Goal: Check status: Check status

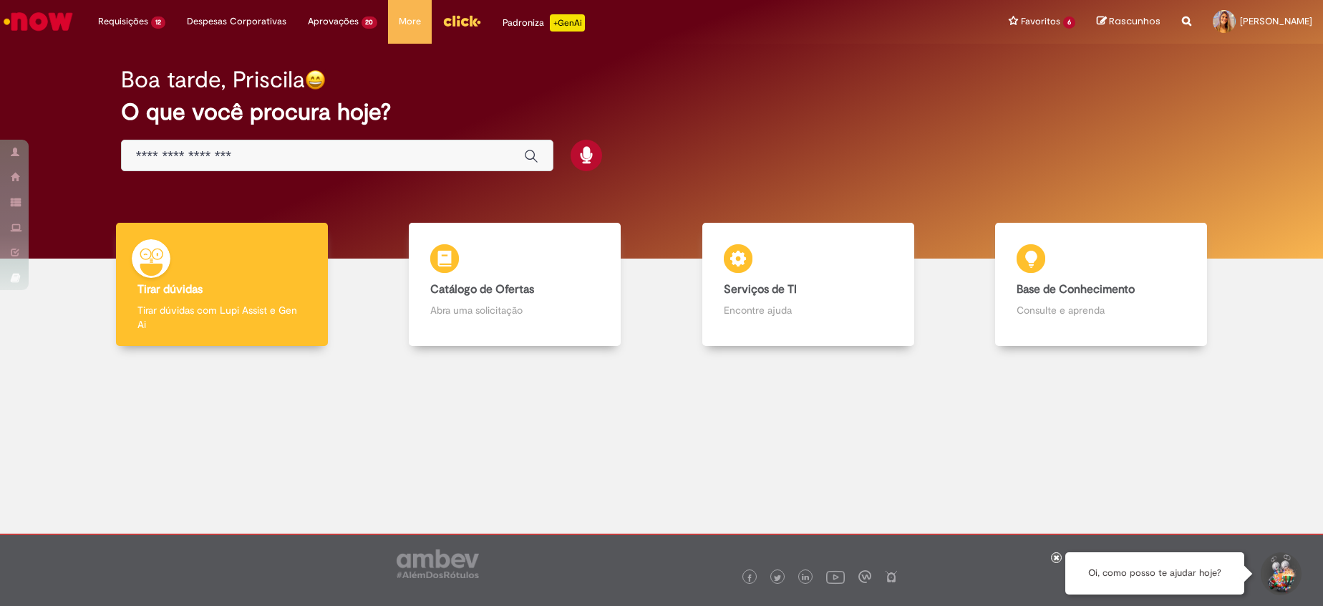
click at [1130, 149] on div "Boa tarde, Priscila O que você procura hoje?" at bounding box center [662, 120] width 1132 height 122
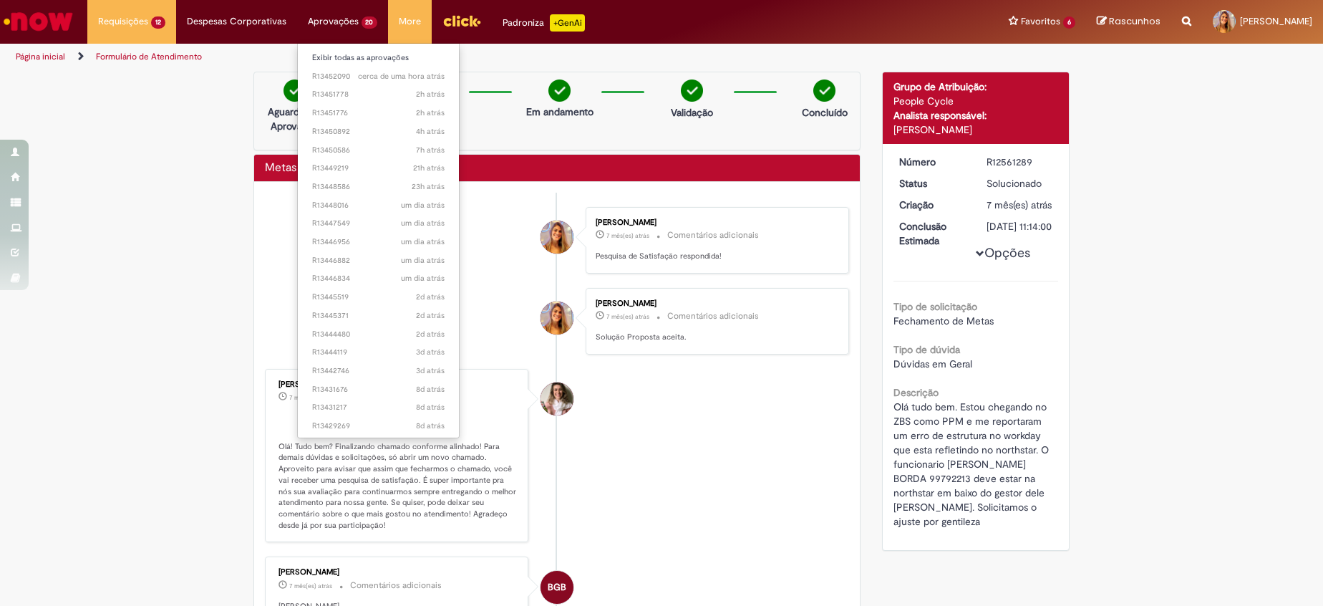
click at [176, 28] on li "Aprovações 20 Exibir todas as aprovações cerca de uma hora atrás cerca de uma h…" at bounding box center [131, 21] width 89 height 43
click at [393, 48] on li "Exibir todas as aprovações" at bounding box center [379, 56] width 162 height 19
click at [404, 64] on link "Exibir todas as aprovações" at bounding box center [379, 58] width 162 height 16
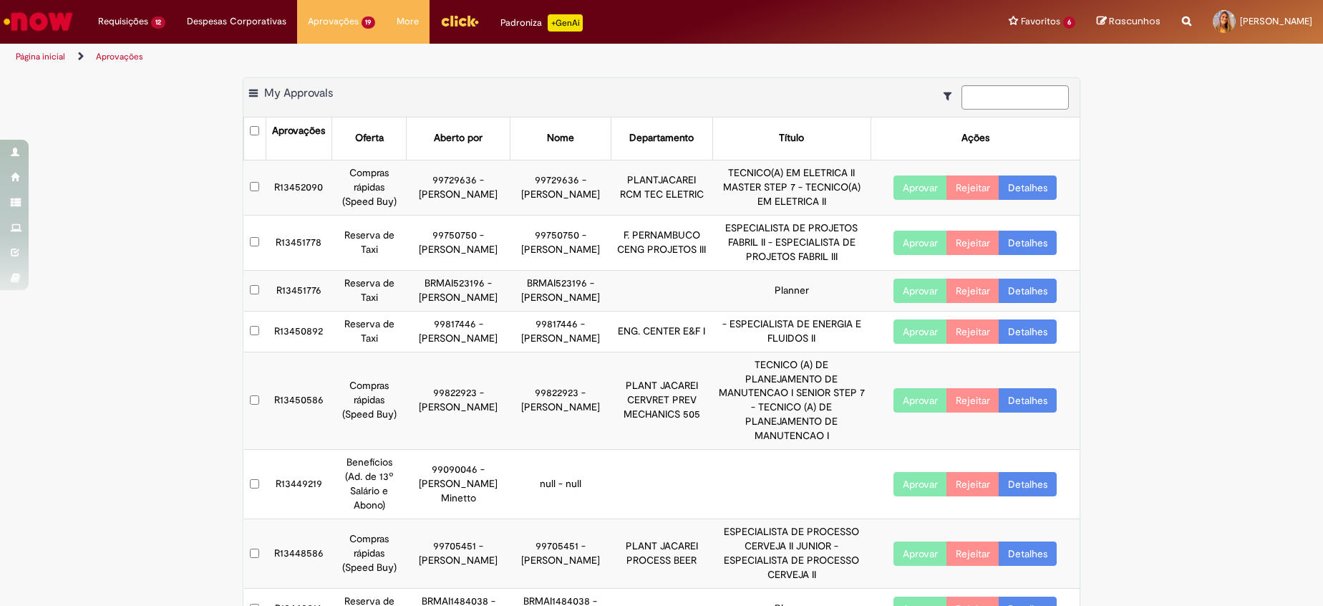
click at [0, 401] on html "Pular para o conteúdo da página Requisições 12 Exibir Todas as Solicitações Aus…" at bounding box center [661, 303] width 1323 height 606
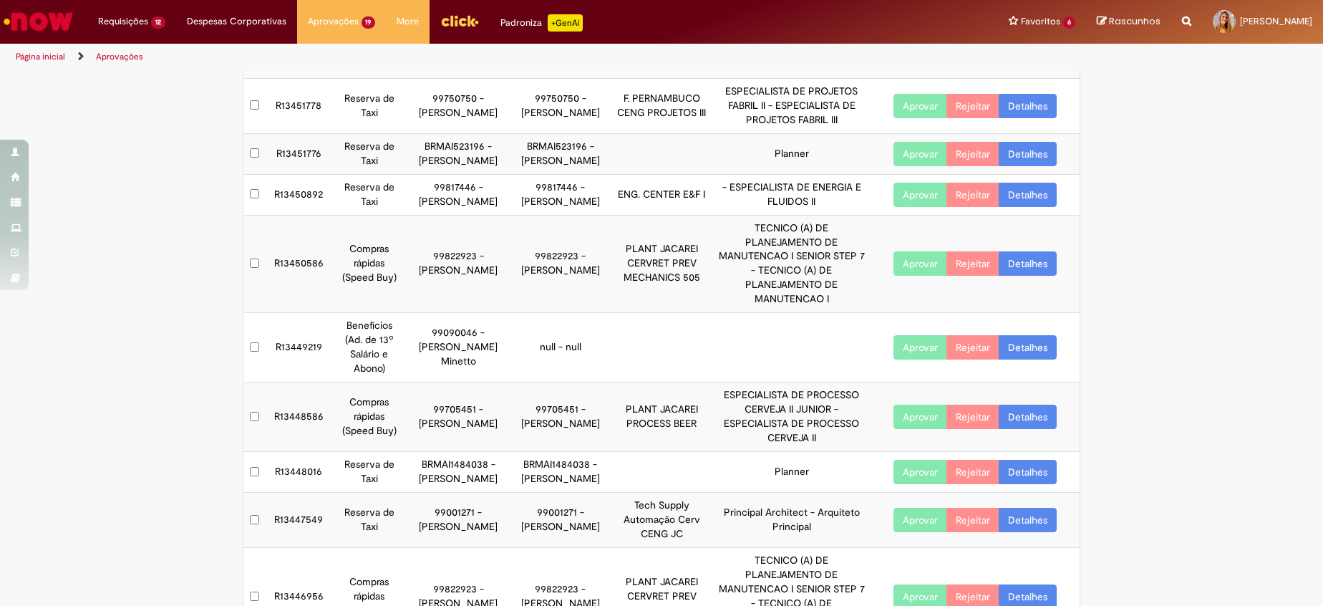
scroll to position [245, 0]
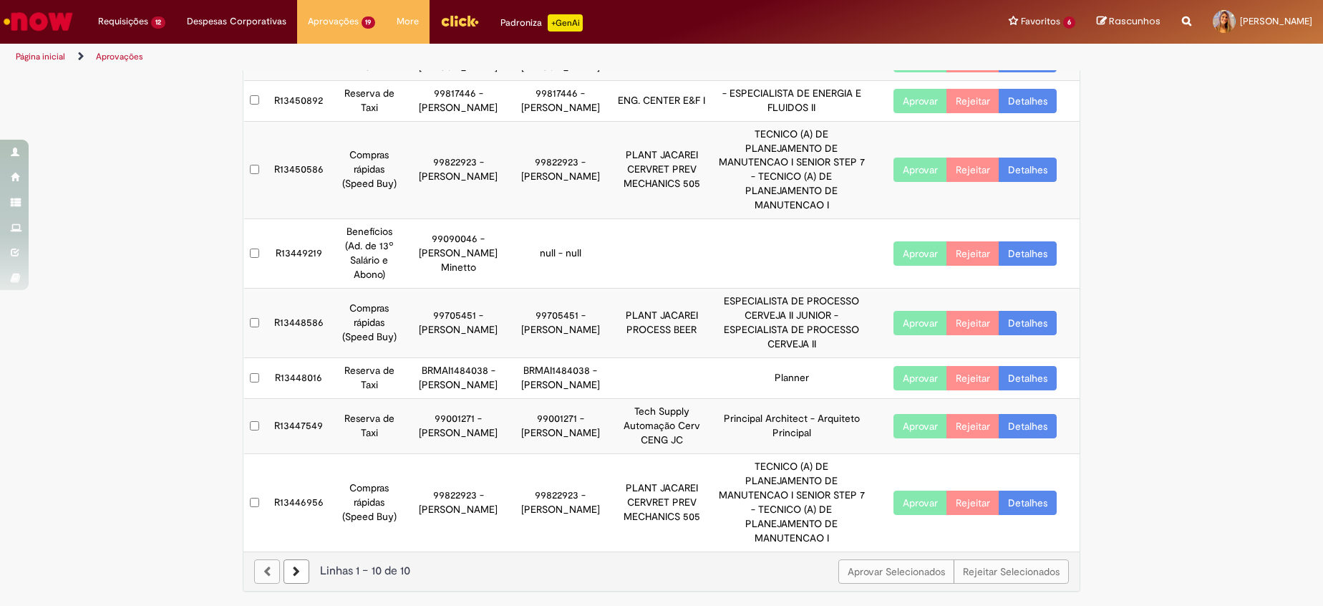
click at [1032, 381] on link "Detalhes" at bounding box center [1028, 378] width 58 height 24
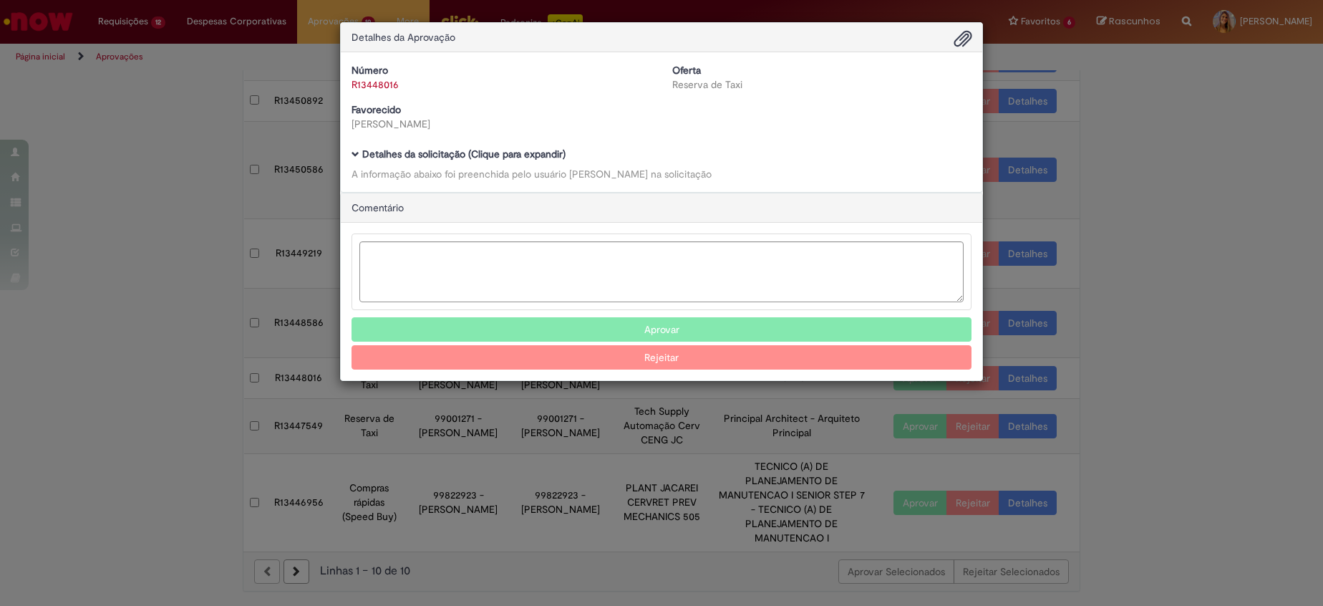
click at [493, 172] on div "A informação abaixo foi preenchida pelo usuário Isadora de Oliveira na solicita…" at bounding box center [661, 174] width 620 height 14
click at [463, 150] on b "Detalhes da solicitação (Clique para expandir)" at bounding box center [463, 153] width 203 height 13
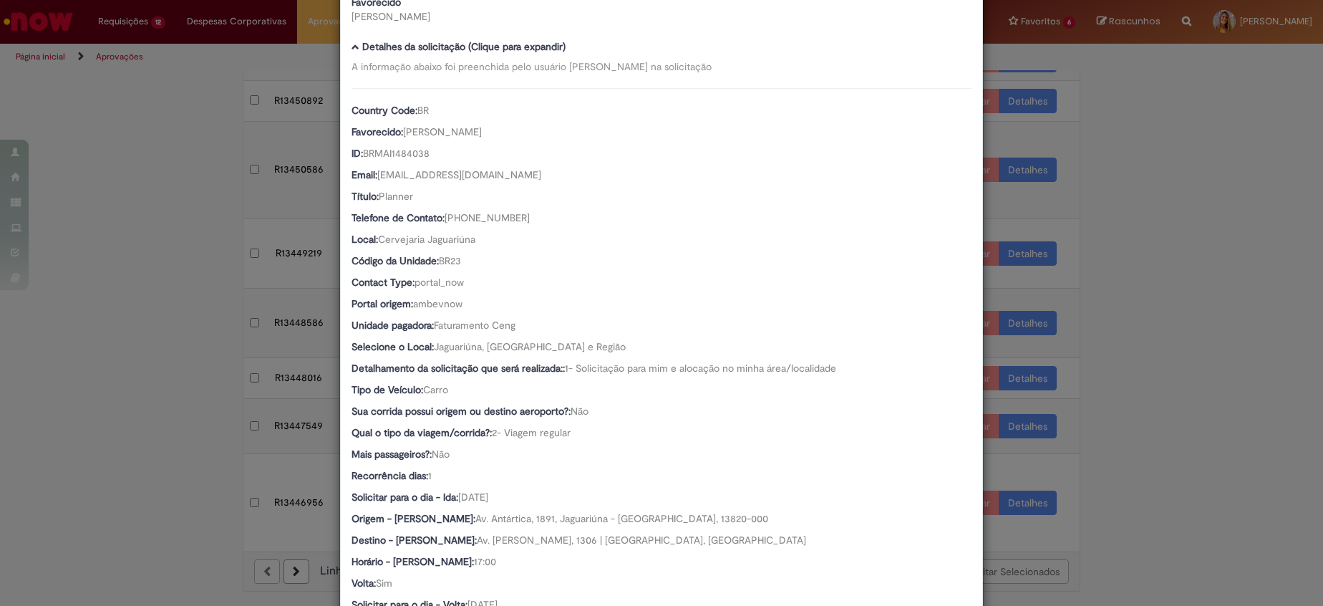
scroll to position [215, 0]
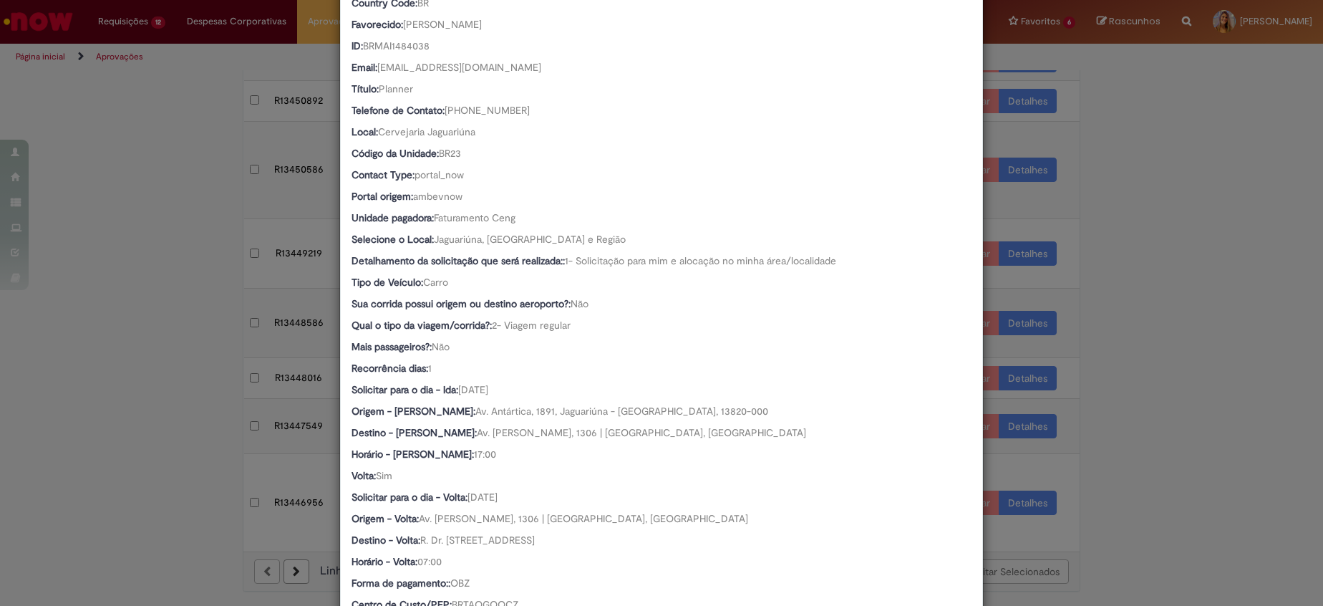
click at [475, 409] on span "Av. Antártica, 1891, Jaguariúna - SP, 13820-000" at bounding box center [621, 410] width 293 height 13
drag, startPoint x: 436, startPoint y: 409, endPoint x: 530, endPoint y: 435, distance: 97.3
click at [530, 435] on span "Av. Cassiano Ricardo, 1306 | Jardim Alvorada, São José dos Campos" at bounding box center [641, 432] width 329 height 13
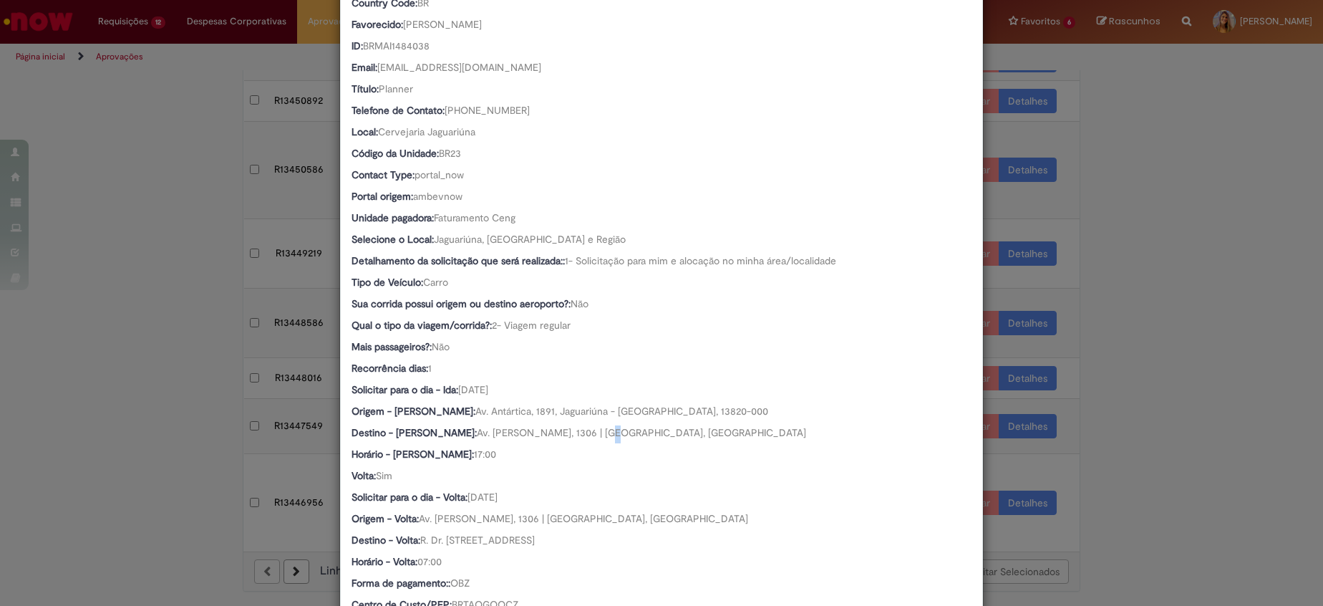
click at [530, 435] on span "Av. Cassiano Ricardo, 1306 | Jardim Alvorada, São José dos Campos" at bounding box center [641, 432] width 329 height 13
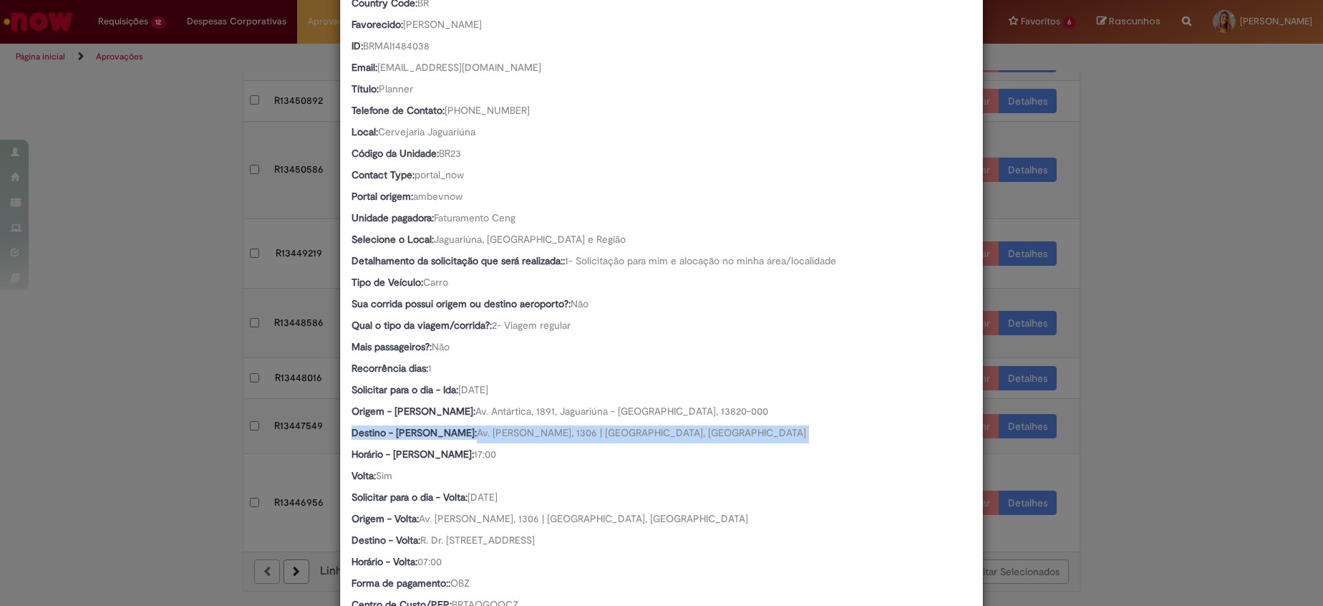
click at [530, 435] on span "Av. Cassiano Ricardo, 1306 | Jardim Alvorada, São José dos Campos" at bounding box center [641, 432] width 329 height 13
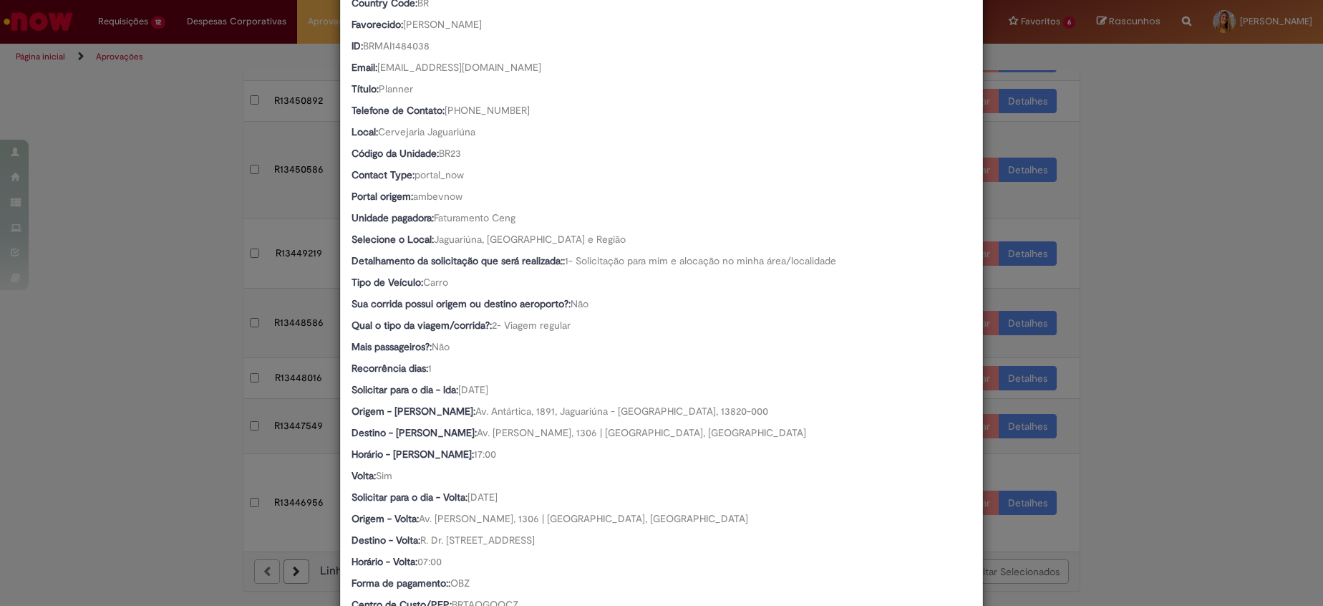
drag, startPoint x: 530, startPoint y: 435, endPoint x: 514, endPoint y: 482, distance: 49.8
click at [514, 482] on div "Volta: Sim" at bounding box center [661, 477] width 620 height 18
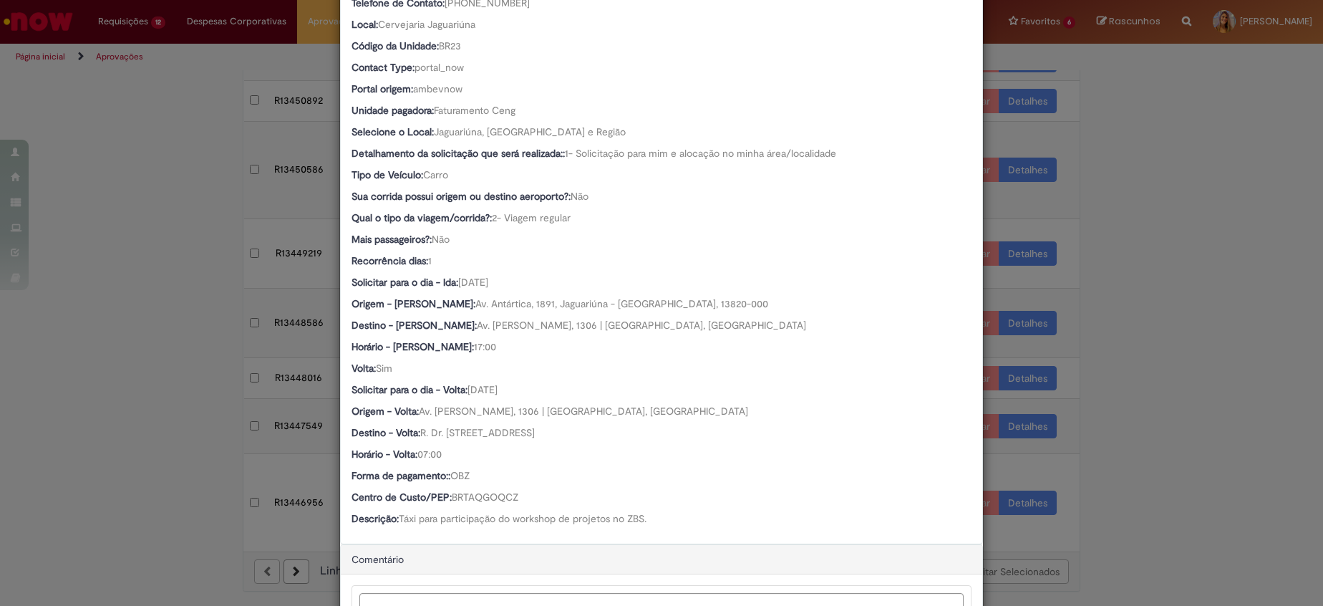
click at [514, 409] on span "Av. Cassiano Ricardo, 1306 | Jardim Alvorada, São José dos Campos" at bounding box center [583, 410] width 329 height 13
drag, startPoint x: 514, startPoint y: 409, endPoint x: 524, endPoint y: 442, distance: 34.4
click at [524, 442] on div "Destino - Volta: R. Dr. Barbosa da Cunha, 741 - Jardim Guanabara, Campinas - SP…" at bounding box center [661, 434] width 620 height 18
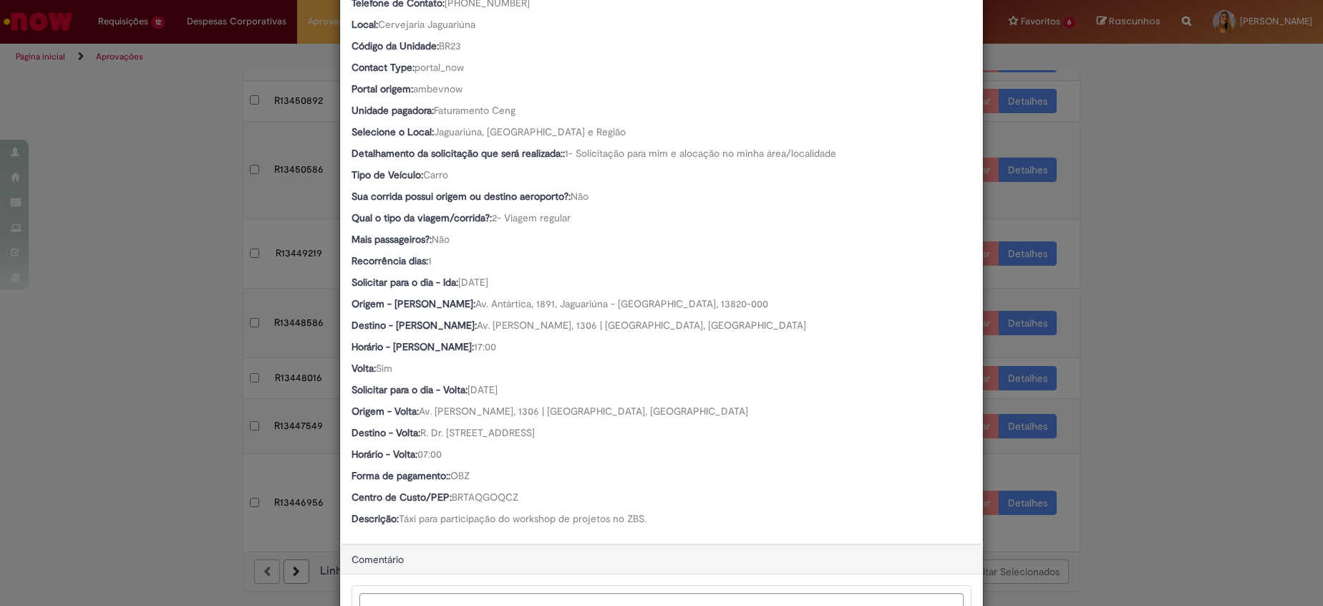
click at [517, 430] on span "R. Dr. Barbosa da Cunha, 741 - Jardim Guanabara, Campinas - SP, 13073-320" at bounding box center [477, 432] width 115 height 13
drag, startPoint x: 517, startPoint y: 430, endPoint x: 528, endPoint y: 466, distance: 38.1
click at [528, 466] on div "Country Code: BR Favorecido: Isadora de Oliveira ID: BRMAI1484038 Email: BRMAI1…" at bounding box center [661, 201] width 620 height 656
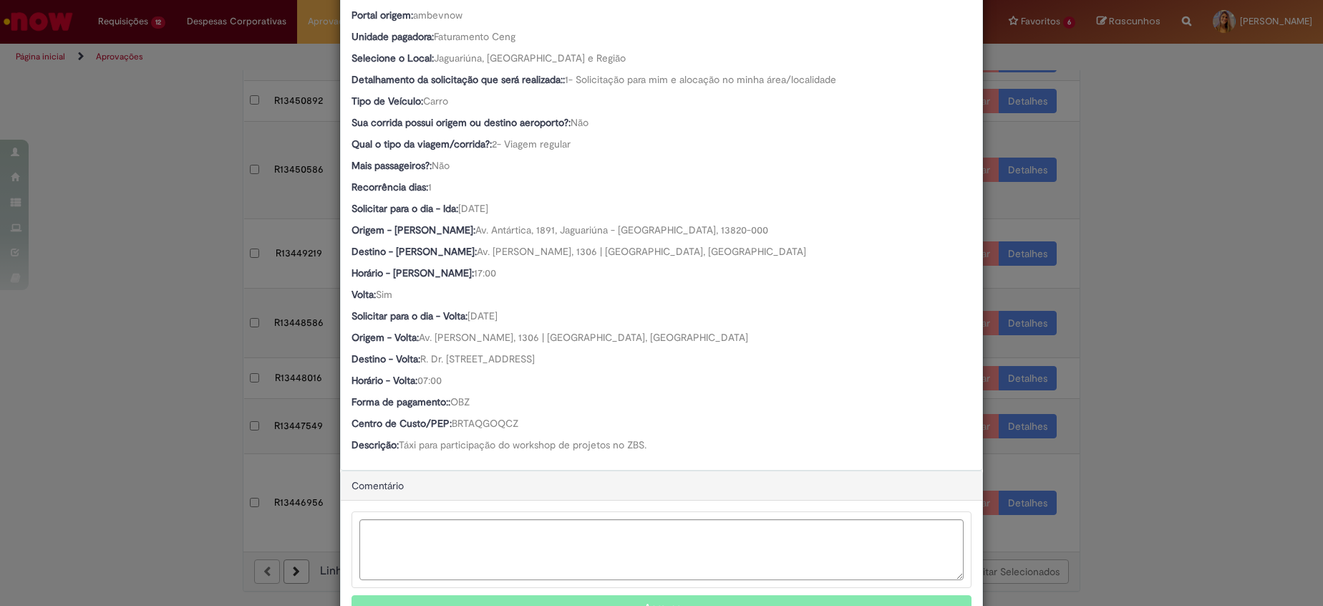
scroll to position [430, 0]
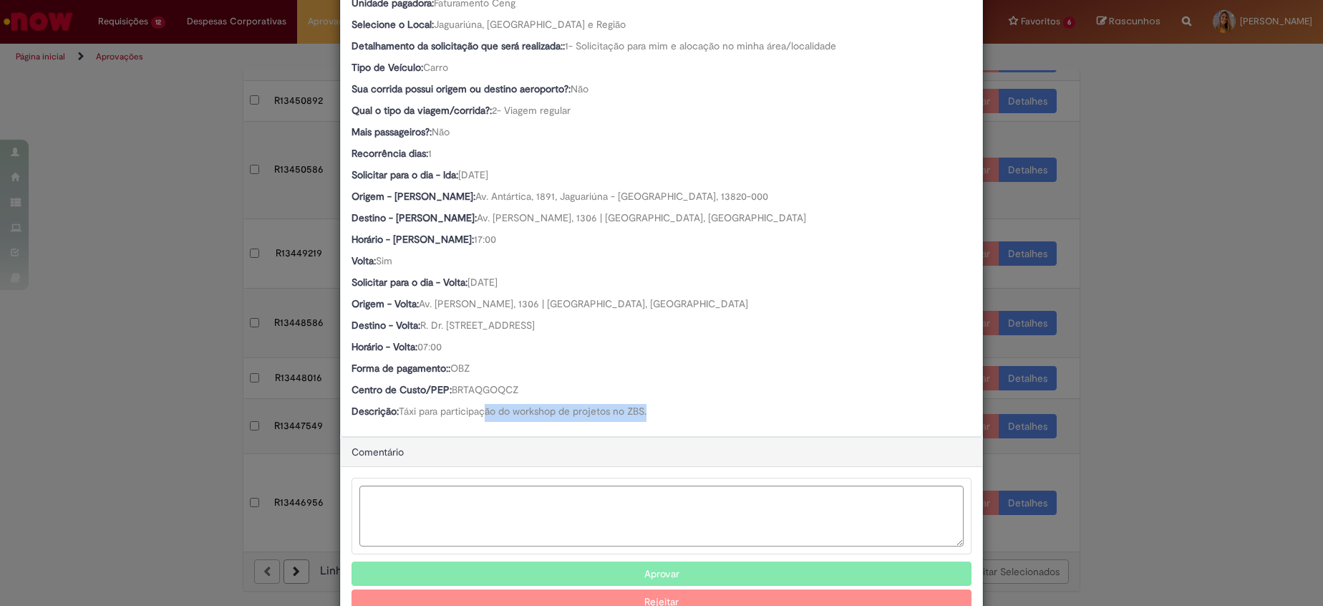
drag, startPoint x: 482, startPoint y: 417, endPoint x: 818, endPoint y: 419, distance: 336.5
click at [818, 419] on div "Descrição: Táxi para participação do workshop de projetos no ZBS." at bounding box center [661, 413] width 620 height 18
drag, startPoint x: 818, startPoint y: 419, endPoint x: 712, endPoint y: 417, distance: 106.7
click at [712, 417] on div "Descrição: Táxi para participação do workshop de projetos no ZBS." at bounding box center [661, 413] width 620 height 18
click at [481, 409] on span "Táxi para participação do workshop de projetos no ZBS." at bounding box center [523, 410] width 248 height 13
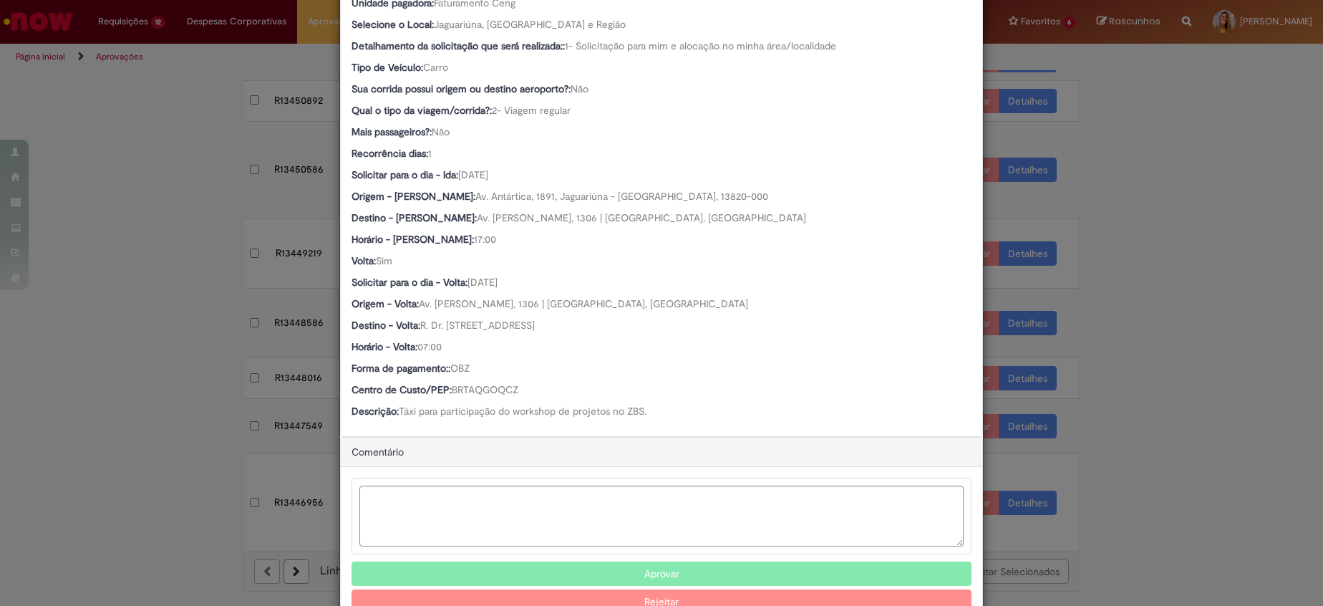
drag, startPoint x: 685, startPoint y: 409, endPoint x: 694, endPoint y: 417, distance: 11.7
click at [691, 416] on div "Descrição: Táxi para participação do workshop de projetos no ZBS." at bounding box center [661, 413] width 620 height 18
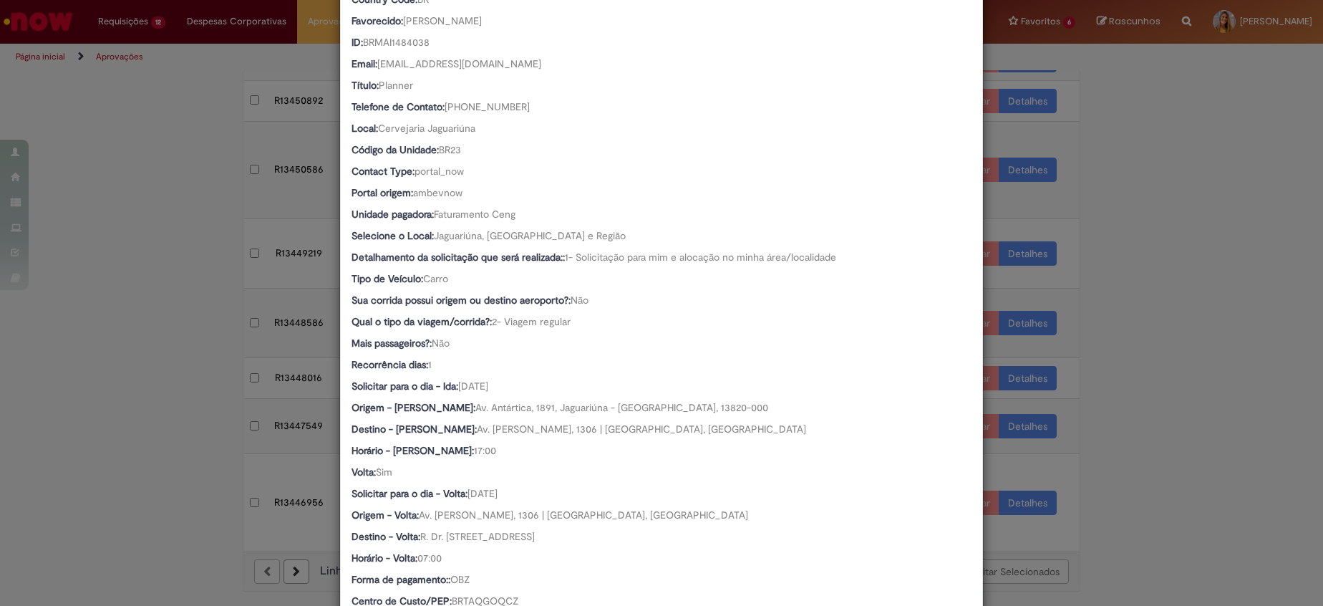
scroll to position [107, 0]
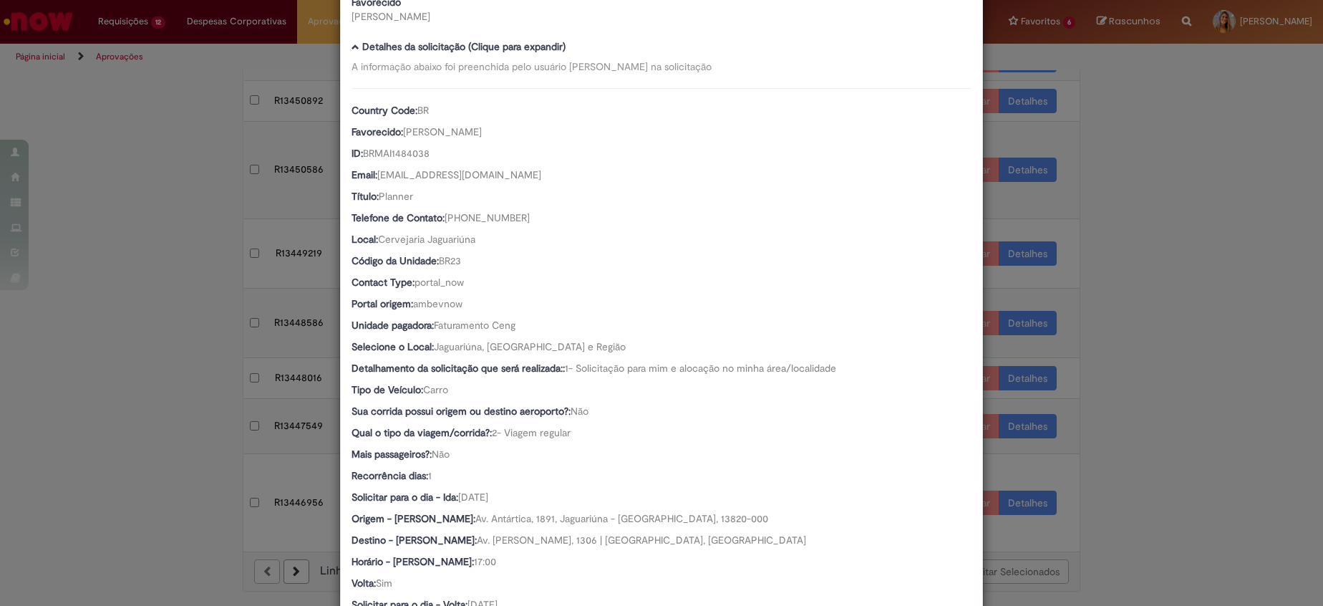
click at [714, 411] on div "Sua corrida possui origem ou destino aeroporto?: Não" at bounding box center [661, 413] width 620 height 18
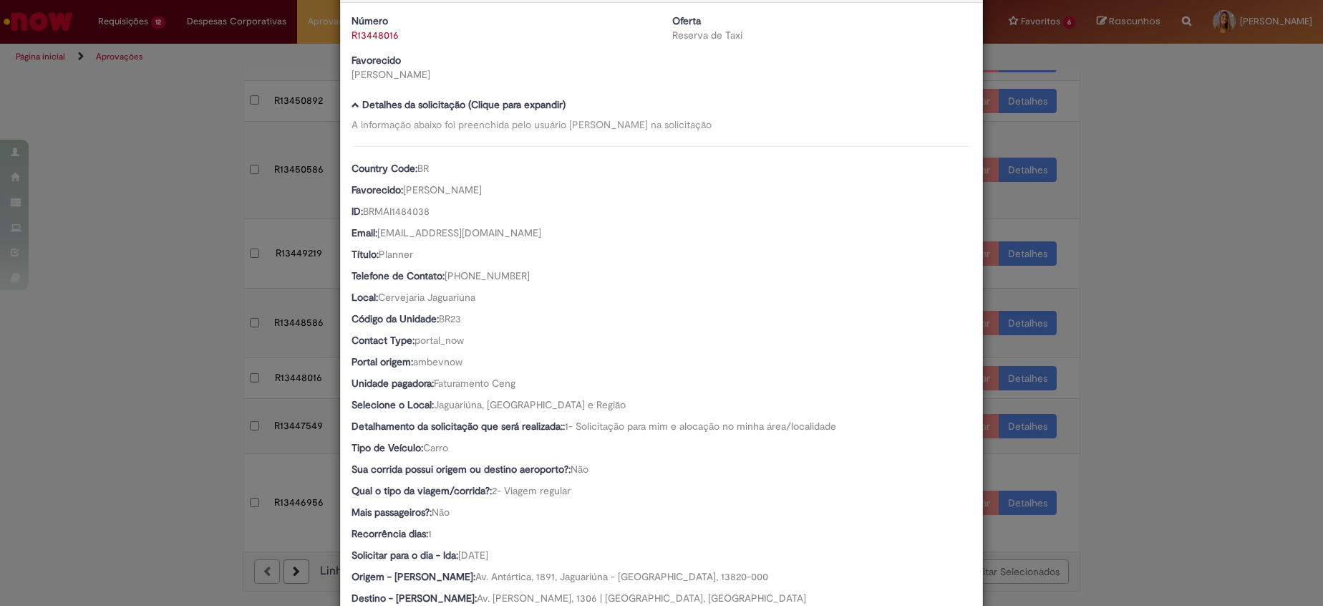
scroll to position [0, 0]
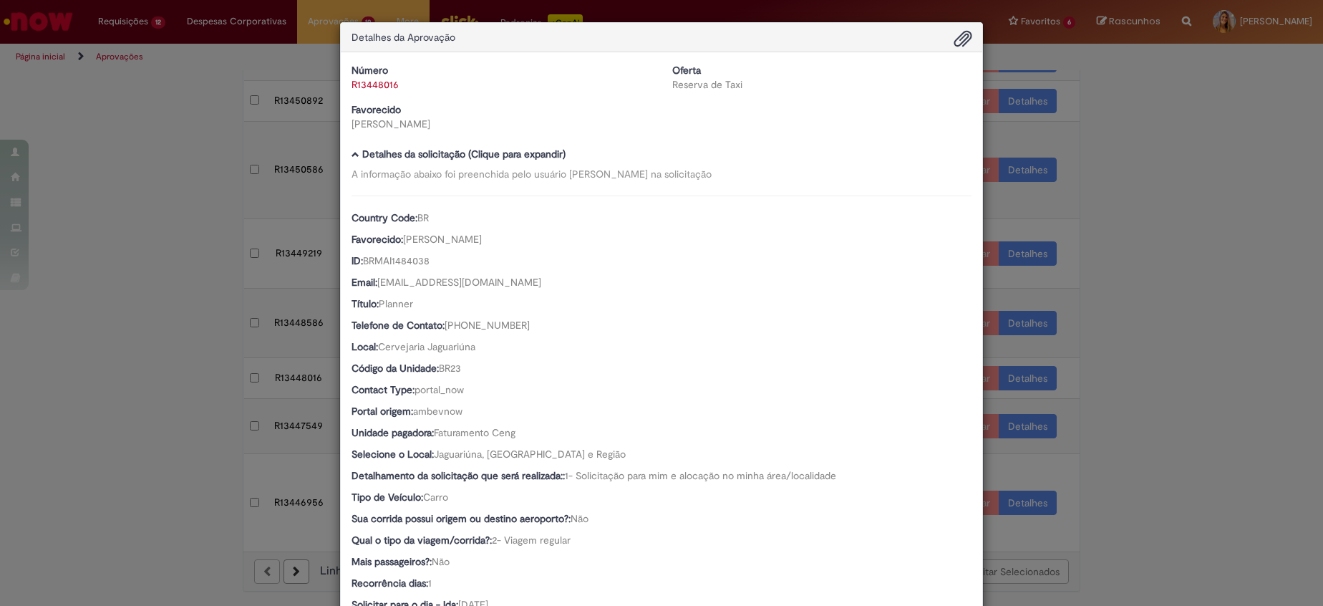
click at [1138, 132] on div "Detalhes da Aprovação Número R13448016 Oferta Reserva de Taxi Favorecido Isador…" at bounding box center [661, 303] width 1323 height 606
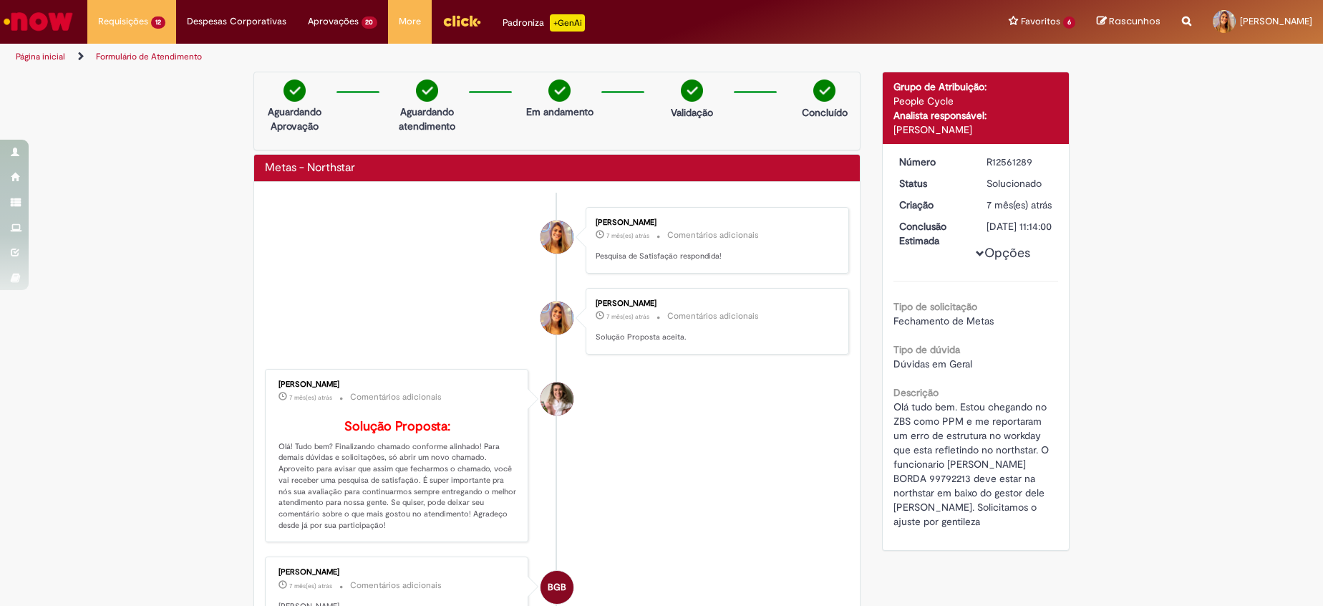
drag, startPoint x: 757, startPoint y: 407, endPoint x: 894, endPoint y: 587, distance: 226.4
click at [767, 409] on li "[PERSON_NAME] 7 mês(es) atrás 7 meses atrás Comentários adicionais Solução Prop…" at bounding box center [557, 456] width 584 height 174
